Goal: Check status: Check status

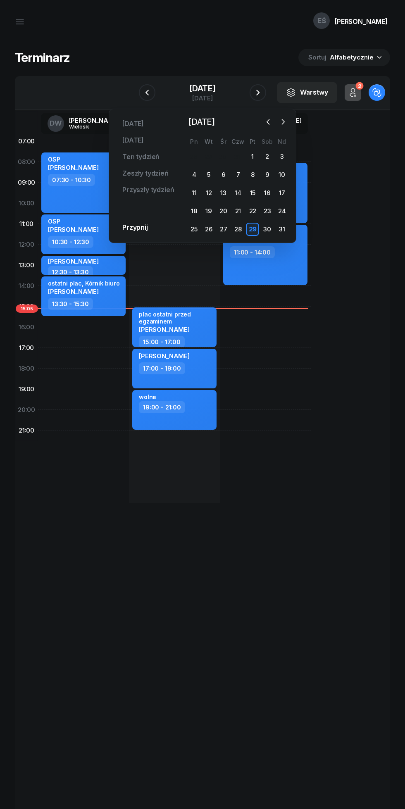
click at [268, 122] on icon "button" at bounding box center [268, 122] width 8 height 8
click at [205, 162] on div "1" at bounding box center [208, 156] width 13 height 13
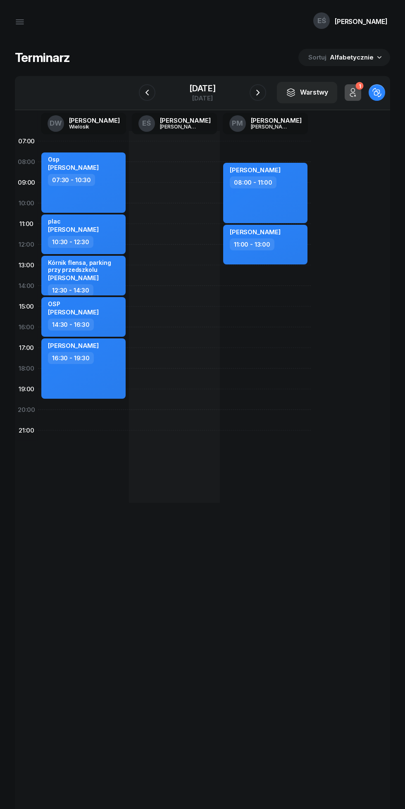
click at [147, 89] on icon "button" at bounding box center [147, 93] width 10 height 10
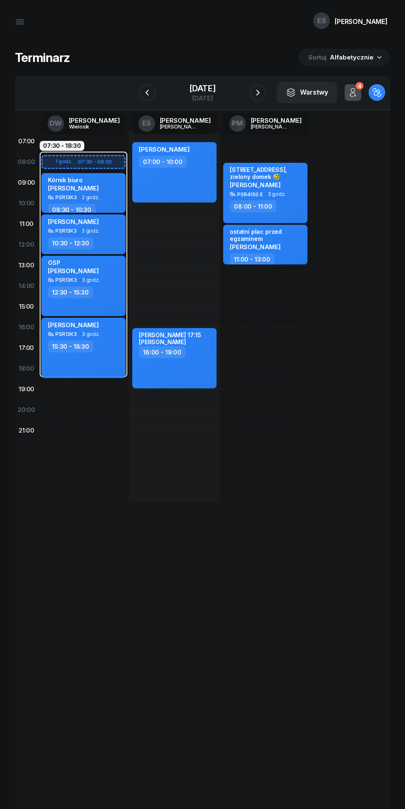
click at [193, 88] on div "[DATE]" at bounding box center [202, 88] width 26 height 8
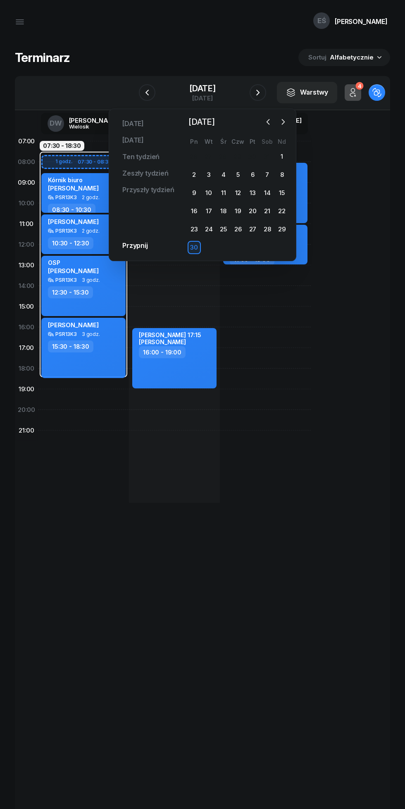
click at [278, 124] on button "button" at bounding box center [283, 122] width 12 height 12
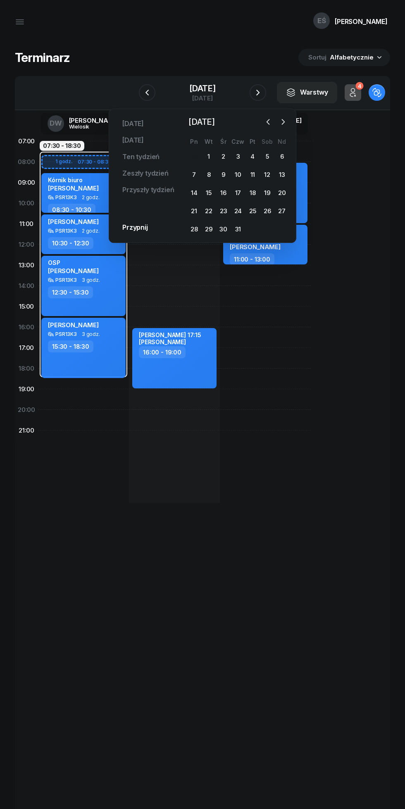
click at [283, 122] on icon "button" at bounding box center [283, 122] width 8 height 8
click at [190, 157] on div "1" at bounding box center [194, 156] width 13 height 13
